Goal: Task Accomplishment & Management: Use online tool/utility

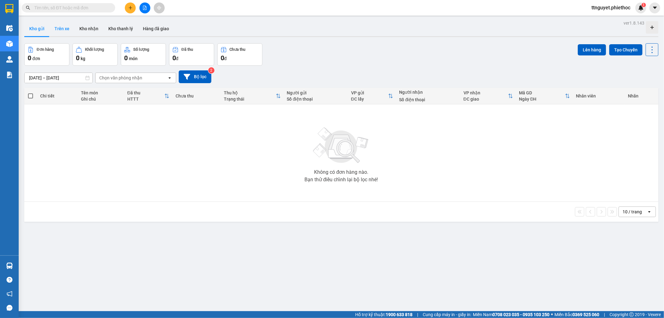
click at [58, 29] on button "Trên xe" at bounding box center [61, 28] width 25 height 15
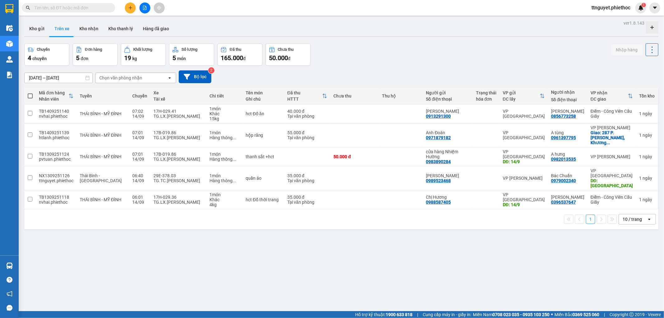
click at [124, 78] on div "Chọn văn phòng nhận" at bounding box center [120, 78] width 43 height 6
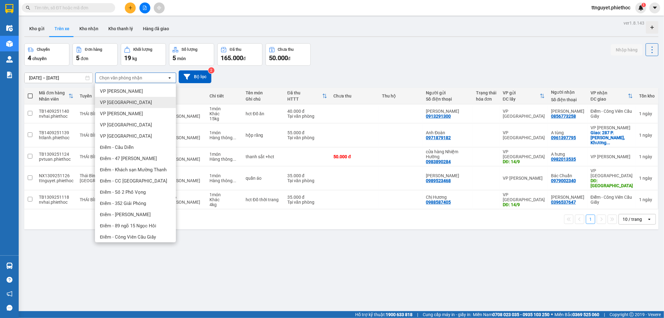
click at [110, 104] on span "VP [GEOGRAPHIC_DATA]" at bounding box center [126, 102] width 52 height 6
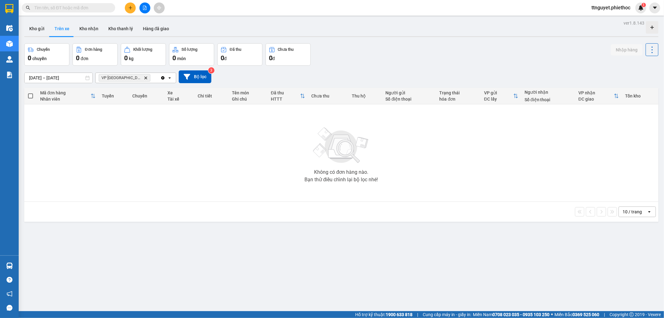
click at [144, 79] on icon "Delete" at bounding box center [146, 78] width 4 height 4
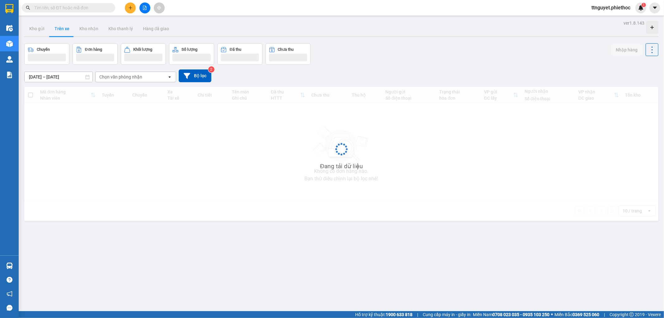
click at [129, 79] on div "Chọn văn phòng nhận" at bounding box center [120, 77] width 43 height 6
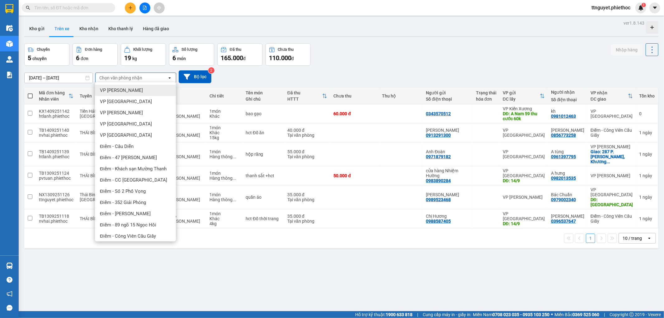
click at [126, 90] on span "VP [PERSON_NAME]" at bounding box center [121, 90] width 43 height 6
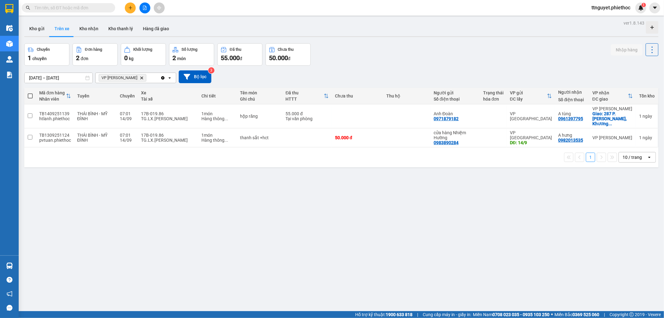
click at [84, 4] on span at bounding box center [68, 7] width 93 height 9
click at [83, 6] on input "text" at bounding box center [70, 7] width 73 height 7
click at [44, 5] on input "text" at bounding box center [70, 7] width 73 height 7
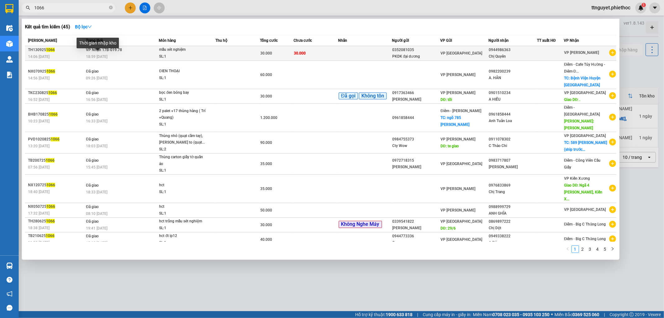
type input "1066"
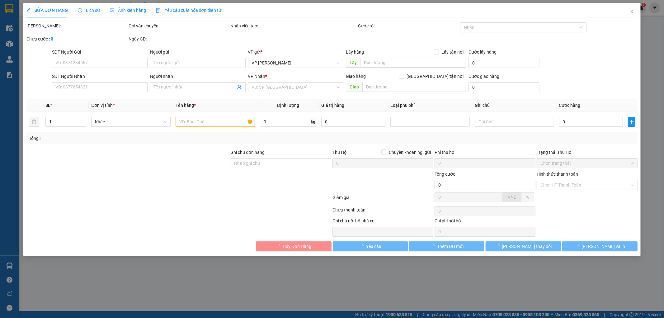
type input "0352081035"
type input "PKDK đại dương"
type input "0944986363"
type input "Chị Quyên"
type input "30.000"
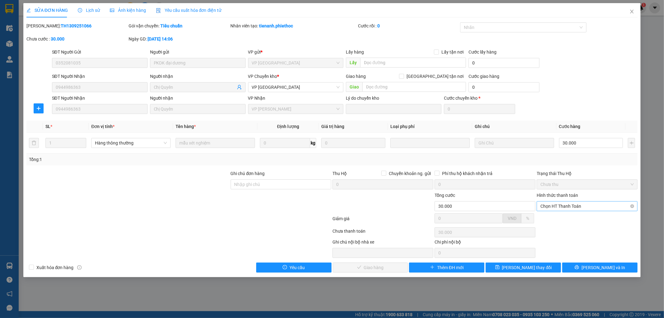
click at [577, 206] on span "Chọn HT Thanh Toán" at bounding box center [586, 205] width 93 height 9
click at [571, 217] on div "Tại văn phòng" at bounding box center [587, 218] width 93 height 7
type input "0"
click at [373, 266] on span "[PERSON_NAME] và Giao hàng" at bounding box center [375, 267] width 60 height 7
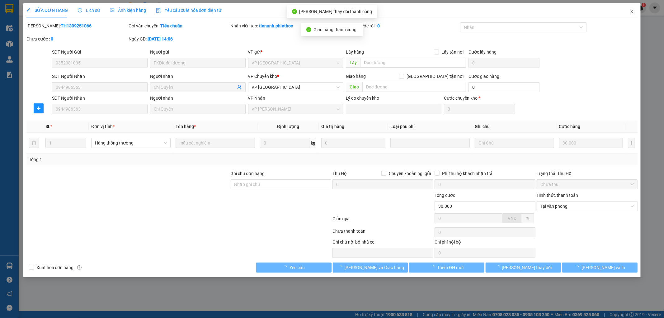
click at [630, 10] on icon "close" at bounding box center [631, 11] width 5 height 5
